Goal: Transaction & Acquisition: Book appointment/travel/reservation

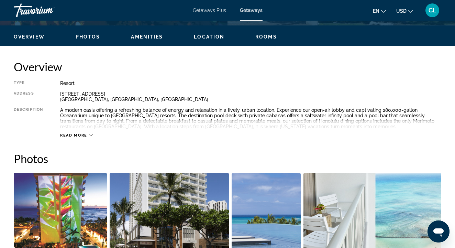
scroll to position [327, 0]
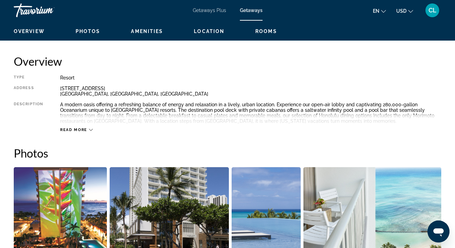
click at [82, 130] on span "Read more" at bounding box center [73, 130] width 27 height 4
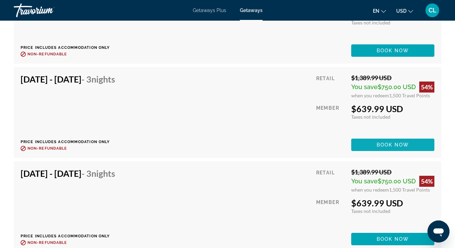
scroll to position [3012, 0]
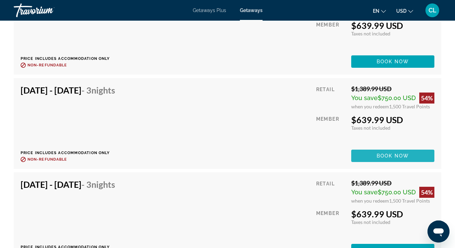
click at [392, 155] on span "Book now" at bounding box center [393, 155] width 33 height 5
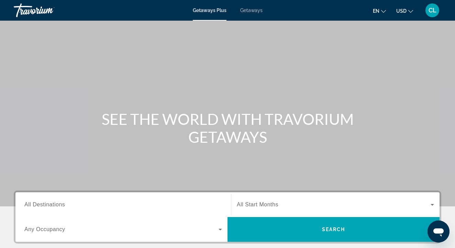
click at [243, 11] on span "Getaways" at bounding box center [251, 10] width 22 height 5
click at [97, 204] on input "Destination All Destinations" at bounding box center [123, 205] width 198 height 8
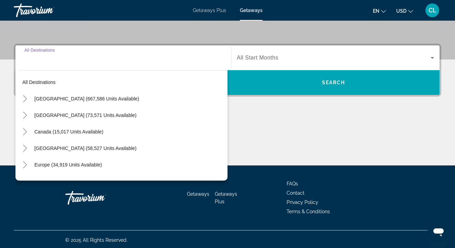
scroll to position [148, 0]
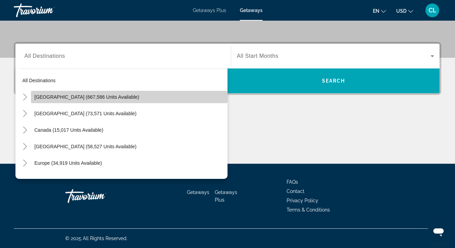
click at [62, 98] on span "United States (667,586 units available)" at bounding box center [86, 96] width 105 height 5
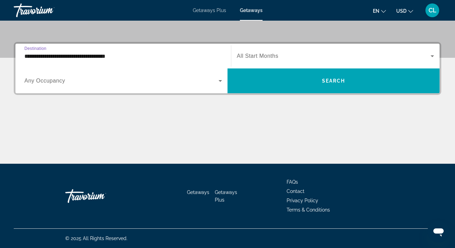
click at [29, 55] on input "**********" at bounding box center [123, 56] width 198 height 8
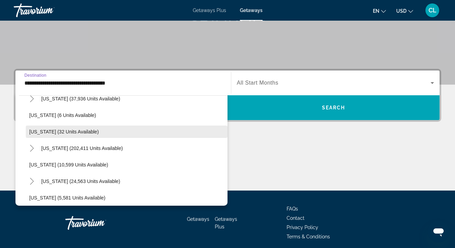
scroll to position [92, 0]
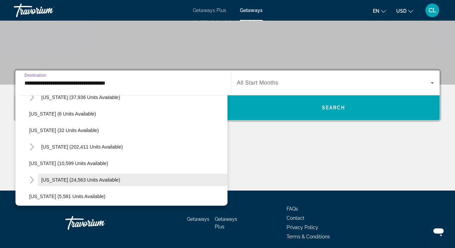
click at [45, 181] on span "Hawaii (24,563 units available)" at bounding box center [80, 179] width 79 height 5
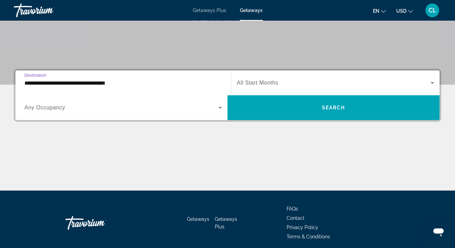
type input "**********"
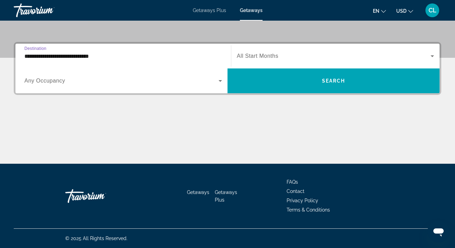
click at [250, 51] on div "Search widget" at bounding box center [335, 55] width 197 height 19
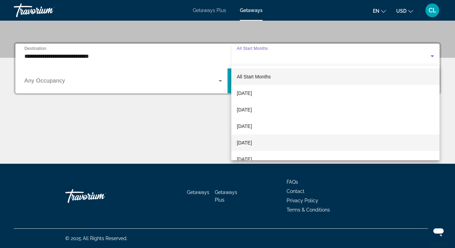
click at [252, 144] on span "December 2025" at bounding box center [244, 142] width 15 height 8
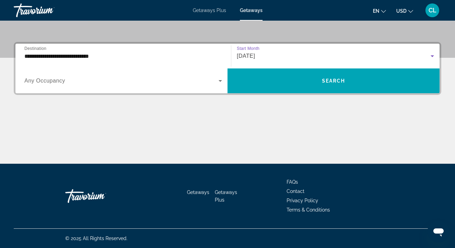
click at [255, 58] on span "December 2025" at bounding box center [246, 56] width 18 height 6
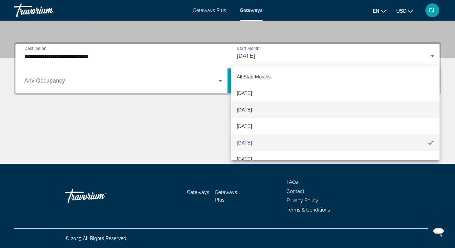
click at [252, 109] on span "October 2025" at bounding box center [244, 110] width 15 height 8
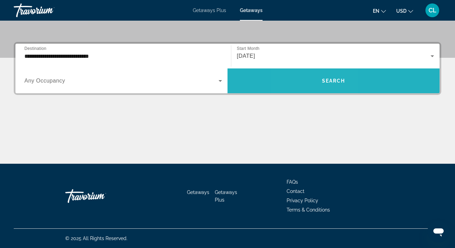
click at [312, 81] on span "Search widget" at bounding box center [334, 81] width 212 height 16
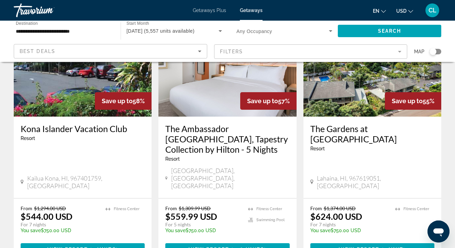
scroll to position [901, 0]
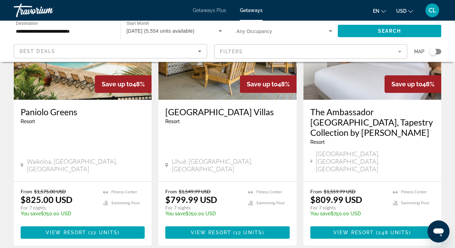
scroll to position [879, 0]
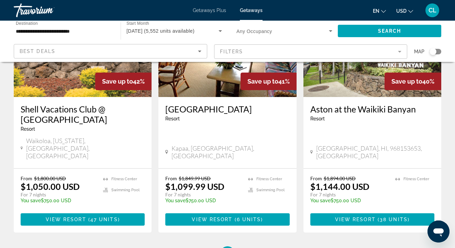
scroll to position [879, 0]
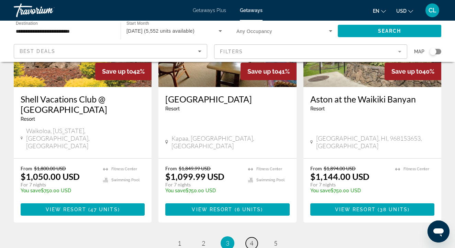
click at [250, 239] on span "4" at bounding box center [251, 243] width 3 height 8
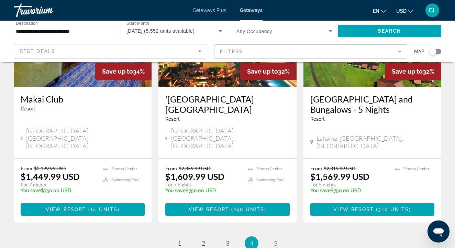
scroll to position [897, 0]
click at [276, 239] on span "5" at bounding box center [275, 243] width 3 height 8
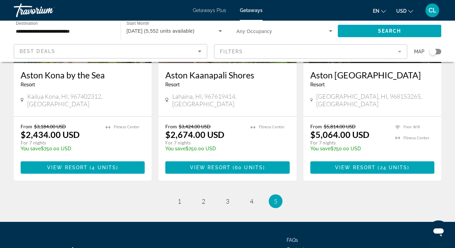
scroll to position [623, 0]
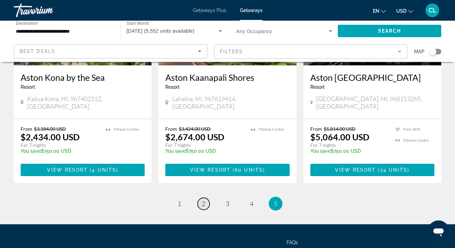
click at [200, 198] on link "page 2" at bounding box center [204, 204] width 12 height 12
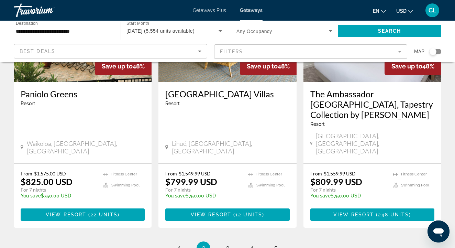
scroll to position [891, 0]
click at [179, 244] on span "1" at bounding box center [179, 248] width 3 height 8
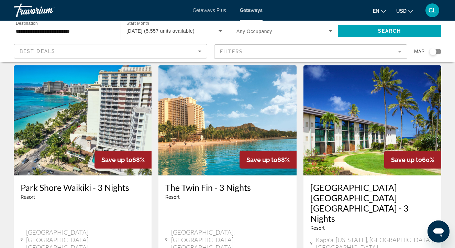
scroll to position [575, 0]
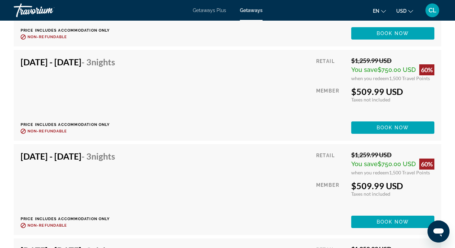
scroll to position [3030, 0]
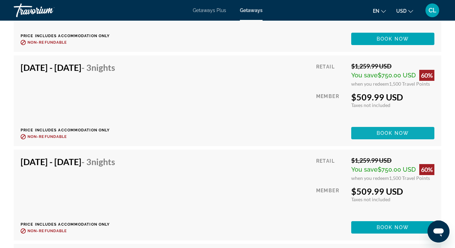
click at [395, 134] on span "Book now" at bounding box center [393, 132] width 33 height 5
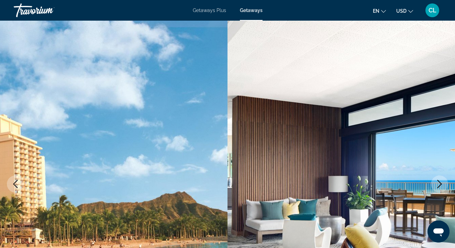
click at [213, 11] on span "Getaways Plus" at bounding box center [209, 10] width 33 height 5
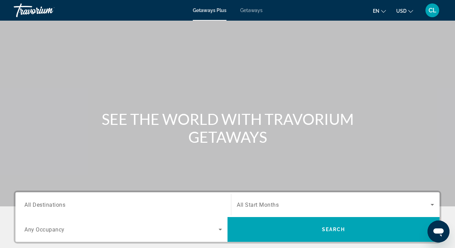
click at [92, 205] on input "Destination All Destinations" at bounding box center [123, 205] width 198 height 8
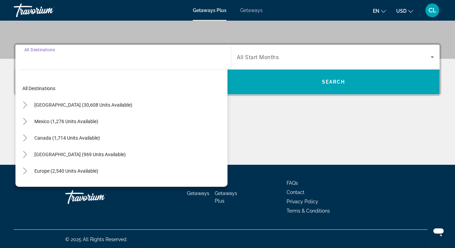
scroll to position [148, 0]
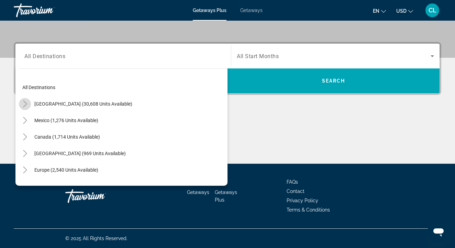
click at [26, 100] on icon "Toggle United States (30,608 units available)" at bounding box center [25, 103] width 7 height 7
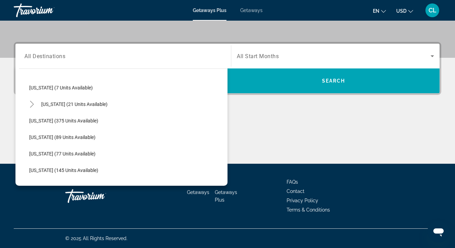
scroll to position [116, 0]
click at [48, 104] on span "Hawaii (21 units available)" at bounding box center [74, 103] width 66 height 5
type input "**********"
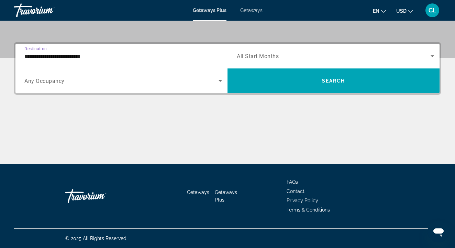
click at [282, 52] on span "Search widget" at bounding box center [334, 56] width 194 height 8
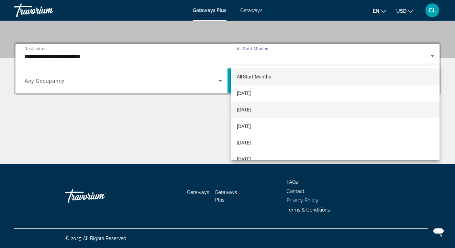
click at [251, 106] on span "October 2025" at bounding box center [244, 110] width 14 height 8
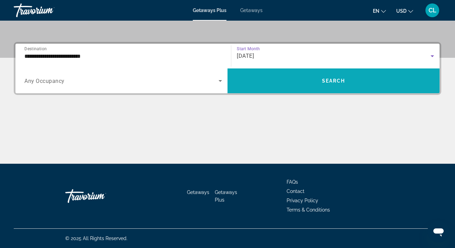
click at [317, 82] on span "Search widget" at bounding box center [334, 81] width 212 height 16
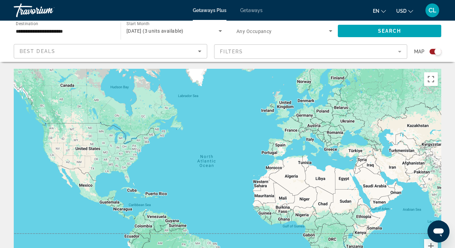
click at [249, 10] on span "Getaways" at bounding box center [251, 10] width 22 height 5
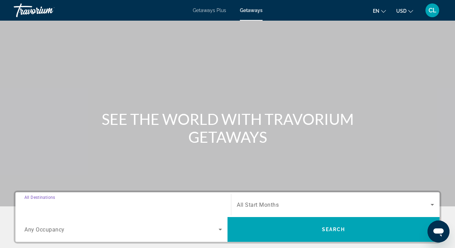
click at [67, 203] on input "Destination All Destinations" at bounding box center [123, 205] width 198 height 8
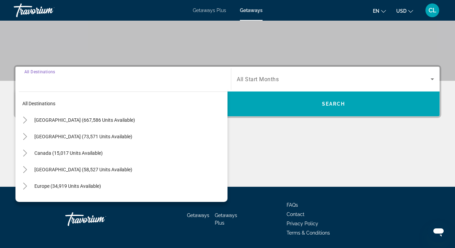
scroll to position [148, 0]
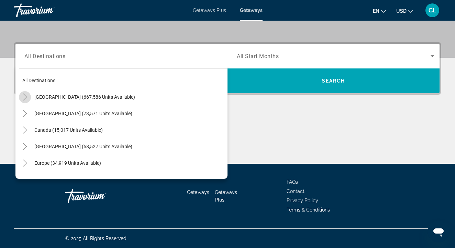
click at [25, 98] on icon "Toggle United States (667,586 units available)" at bounding box center [25, 96] width 7 height 7
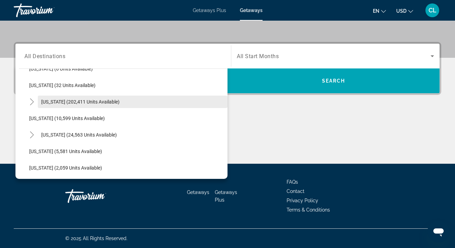
scroll to position [111, 0]
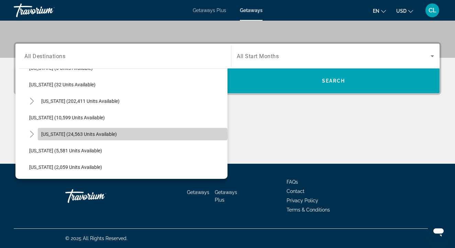
click at [39, 136] on span "Search widget" at bounding box center [133, 134] width 190 height 16
type input "**********"
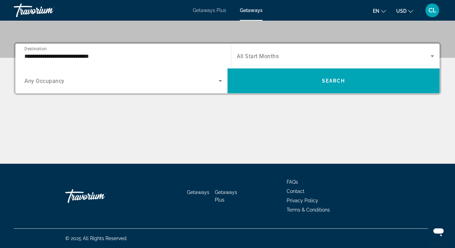
click at [250, 58] on span "All Start Months" at bounding box center [258, 56] width 42 height 7
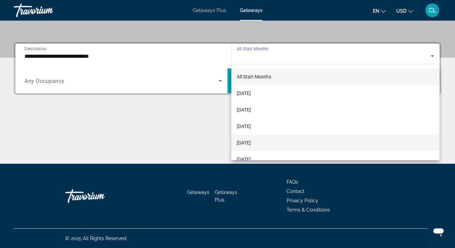
click at [251, 144] on span "December 2025" at bounding box center [244, 142] width 14 height 8
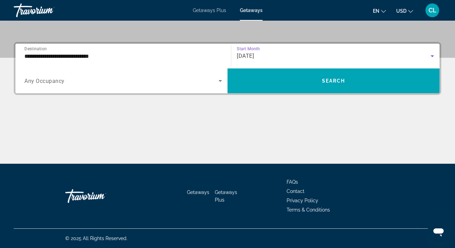
click at [254, 54] on span "December 2025" at bounding box center [245, 56] width 17 height 7
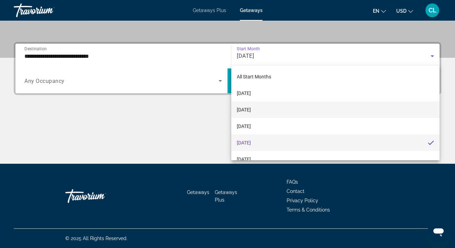
click at [250, 110] on span "October 2025" at bounding box center [244, 110] width 14 height 8
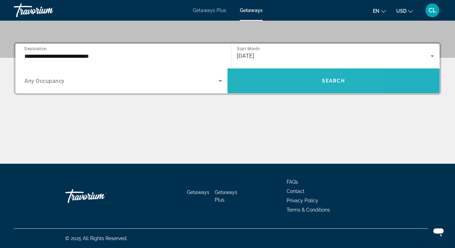
click at [280, 80] on span "Search widget" at bounding box center [334, 81] width 212 height 16
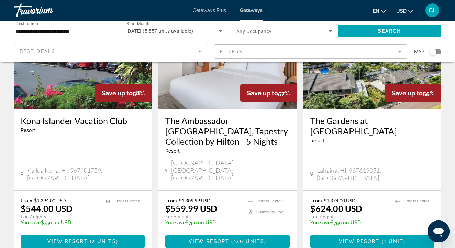
scroll to position [895, 0]
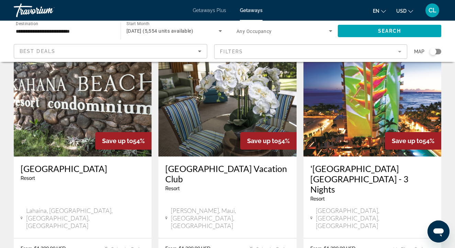
scroll to position [299, 0]
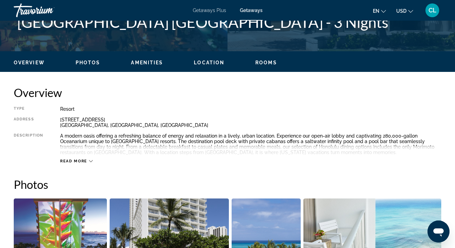
scroll to position [300, 0]
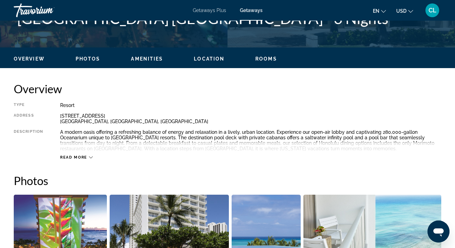
click at [79, 156] on span "Read more" at bounding box center [73, 157] width 27 height 4
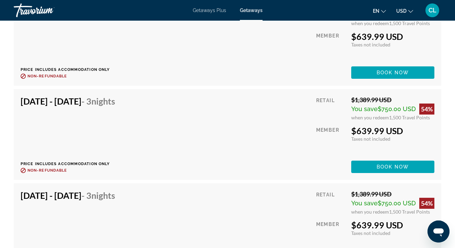
scroll to position [3002, 0]
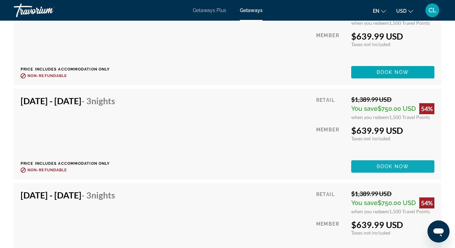
click at [400, 166] on span "Book now" at bounding box center [393, 166] width 33 height 5
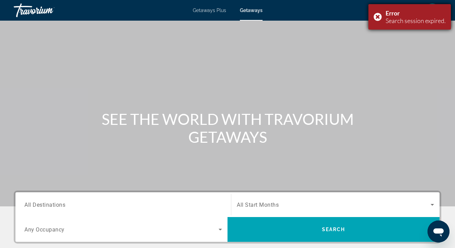
click at [378, 15] on div "Error Search session expired." at bounding box center [409, 16] width 82 height 25
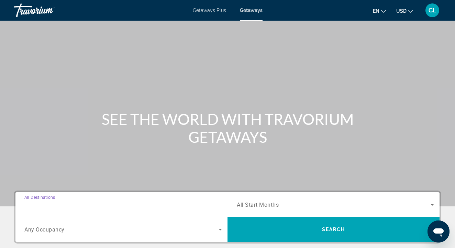
click at [68, 202] on input "Destination All Destinations" at bounding box center [123, 205] width 198 height 8
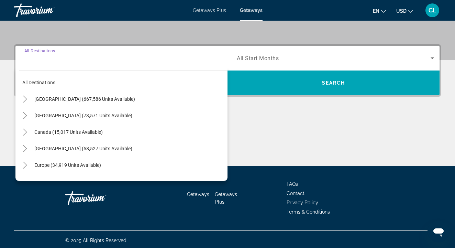
scroll to position [148, 0]
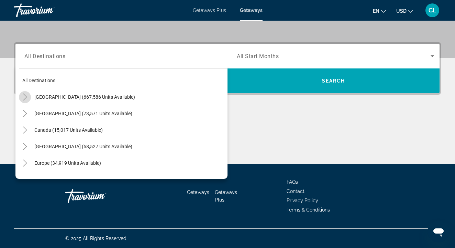
click at [24, 96] on icon "Toggle United States (667,586 units available)" at bounding box center [25, 96] width 7 height 7
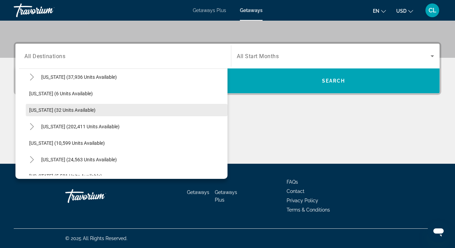
scroll to position [87, 0]
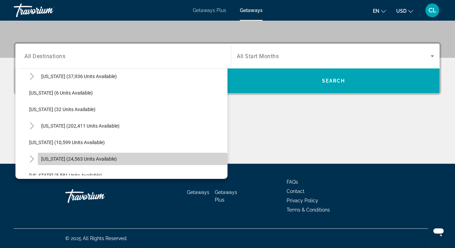
click at [44, 161] on span "Hawaii (24,563 units available)" at bounding box center [79, 158] width 76 height 5
type input "**********"
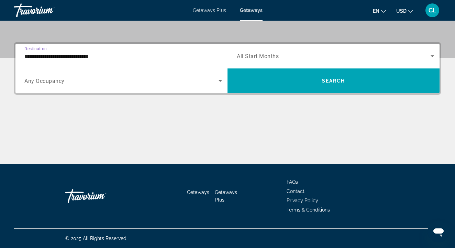
click at [262, 54] on span "All Start Months" at bounding box center [258, 56] width 42 height 7
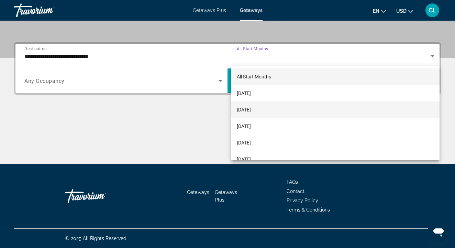
click at [251, 110] on span "October 2025" at bounding box center [244, 110] width 14 height 8
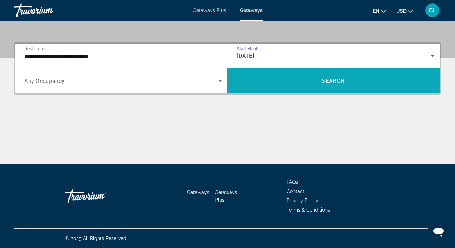
click at [280, 76] on span "Search widget" at bounding box center [334, 81] width 212 height 16
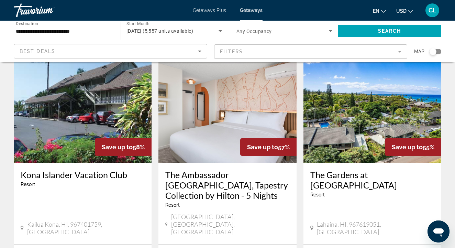
scroll to position [906, 0]
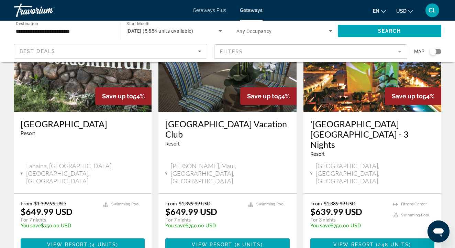
scroll to position [344, 0]
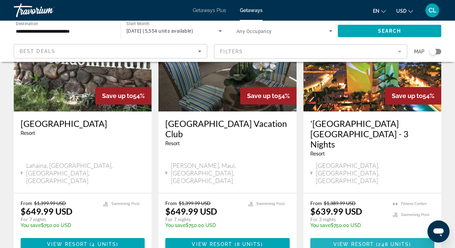
click at [369, 241] on span "View Resort" at bounding box center [353, 243] width 41 height 5
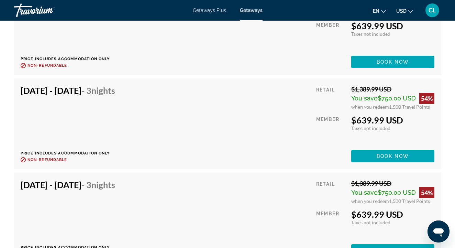
scroll to position [3012, 0]
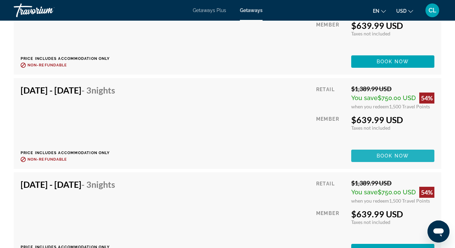
click at [385, 154] on span "Book now" at bounding box center [393, 155] width 33 height 5
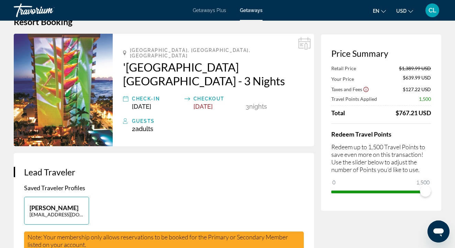
scroll to position [20, 0]
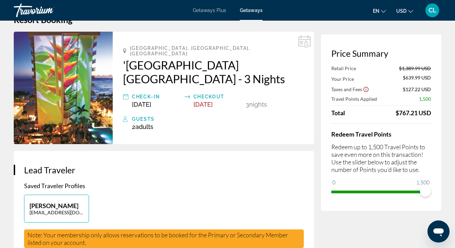
click at [365, 89] on icon "Show Taxes and Fees disclaimer" at bounding box center [366, 89] width 6 height 6
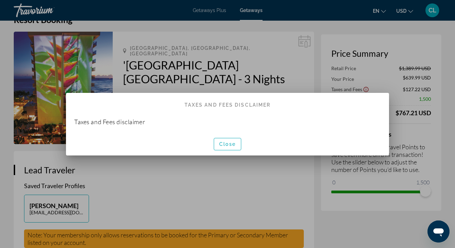
scroll to position [0, 0]
click at [230, 144] on span "Close" at bounding box center [227, 143] width 16 height 5
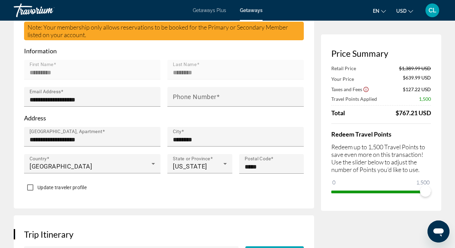
scroll to position [229, 0]
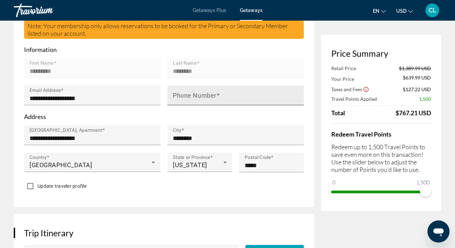
click at [200, 96] on mat-label "Phone Number" at bounding box center [195, 95] width 44 height 7
click at [200, 96] on input "Phone Number" at bounding box center [238, 98] width 130 height 8
type input "**********"
